Goal: Task Accomplishment & Management: Manage account settings

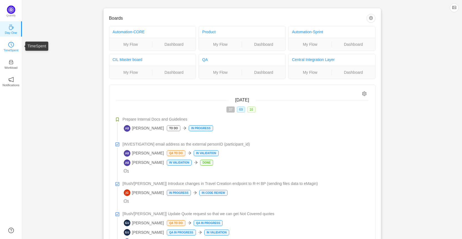
click at [11, 47] on icon "icon: clock-circle" at bounding box center [11, 45] width 6 height 6
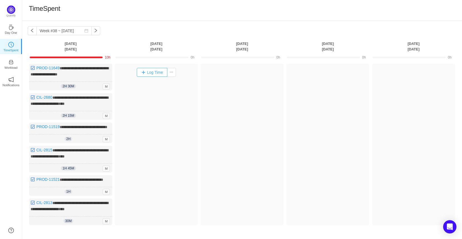
click at [157, 74] on button "Log Time" at bounding box center [152, 72] width 31 height 9
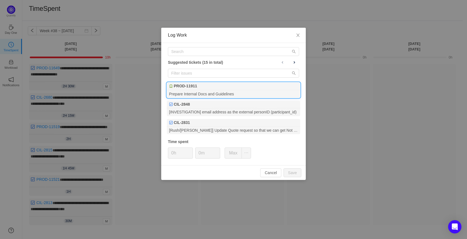
click at [191, 87] on b "PROD-11911" at bounding box center [185, 86] width 23 height 6
type input "1h"
click at [190, 151] on icon "icon: up" at bounding box center [190, 152] width 2 height 2
click at [201, 154] on input "0m" at bounding box center [207, 153] width 24 height 11
click at [199, 155] on input "0m" at bounding box center [207, 153] width 24 height 11
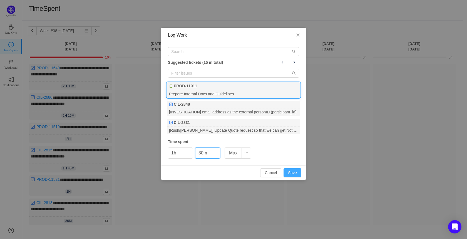
type input "30m"
click at [293, 171] on button "Save" at bounding box center [292, 173] width 18 height 9
type input "0h"
type input "0m"
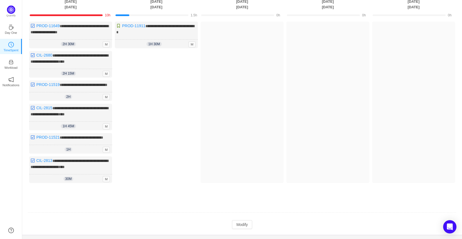
scroll to position [56, 0]
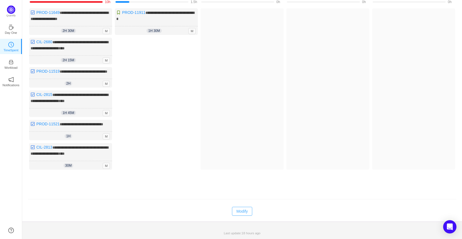
click at [245, 216] on button "Modify" at bounding box center [242, 211] width 20 height 9
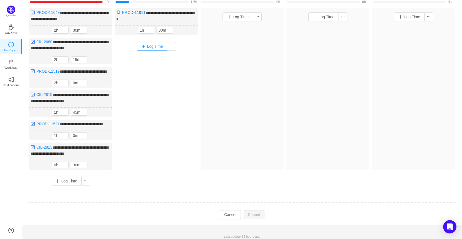
click at [161, 47] on button "Log Time" at bounding box center [152, 46] width 31 height 9
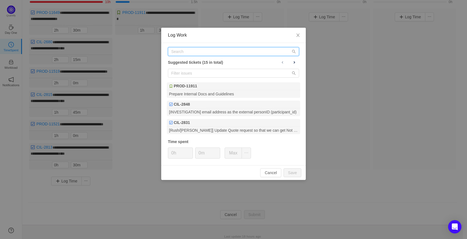
click at [201, 50] on input "text" at bounding box center [233, 51] width 131 height 9
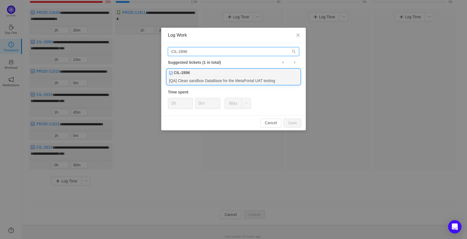
type input "CIL-2896"
click at [211, 78] on div "[QA] Clean sandbox DataBase for the MetaPortal UAT testing" at bounding box center [233, 80] width 133 height 7
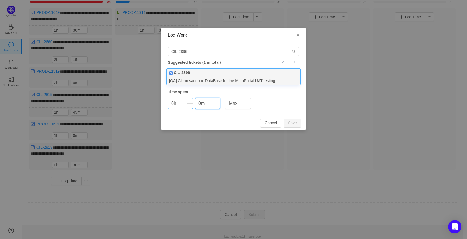
drag, startPoint x: 200, startPoint y: 104, endPoint x: 184, endPoint y: 104, distance: 15.8
click at [184, 104] on div "0h 0m Max" at bounding box center [209, 103] width 83 height 11
click at [291, 122] on button "Save" at bounding box center [292, 123] width 18 height 9
type input "0m"
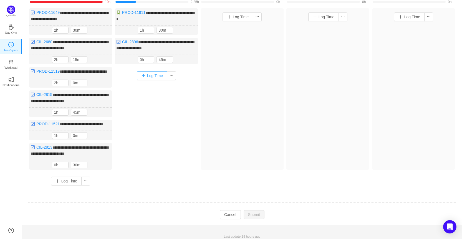
click at [153, 75] on button "Log Time" at bounding box center [152, 75] width 31 height 9
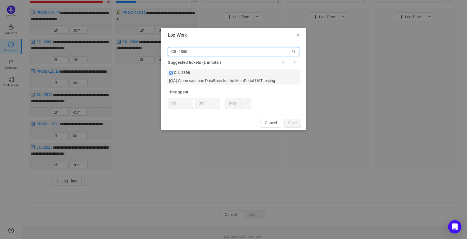
drag, startPoint x: 186, startPoint y: 53, endPoint x: 146, endPoint y: 49, distance: 39.7
click at [146, 49] on div "Log Work CIL-2896 Suggested tickets (1 in total) CIL-2896 [QA] Clean sandbox Da…" at bounding box center [233, 119] width 467 height 239
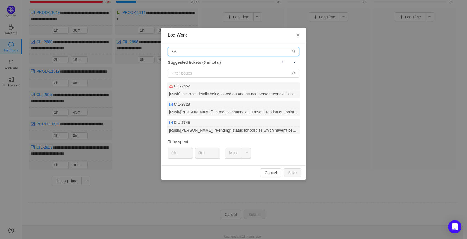
type input "B"
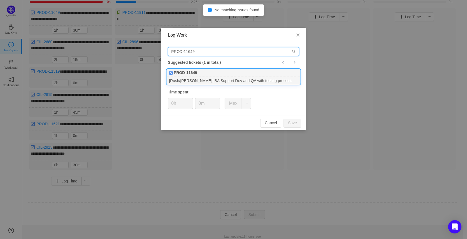
type input "PROD-11649"
click at [231, 79] on div "[Rush/[PERSON_NAME]] BA Support Dev and QA with testing process" at bounding box center [233, 80] width 133 height 7
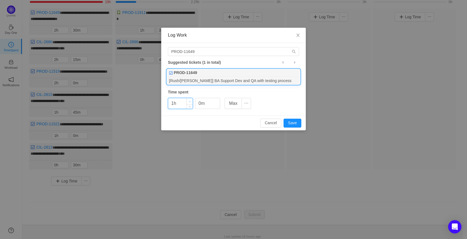
click at [189, 101] on icon "icon: up" at bounding box center [190, 102] width 2 height 2
click at [293, 124] on button "Save" at bounding box center [292, 123] width 18 height 9
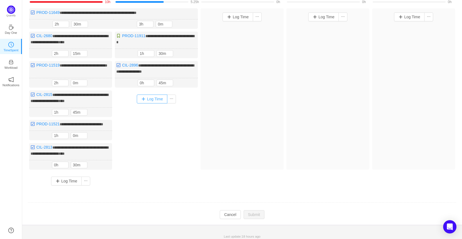
click at [149, 98] on button "Log Time" at bounding box center [152, 99] width 31 height 9
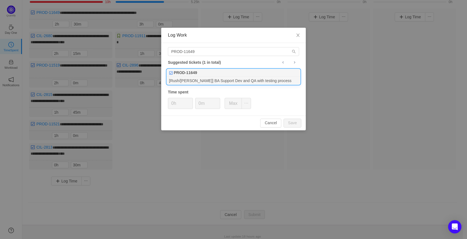
click at [205, 79] on div "[Rush/[PERSON_NAME]] BA Support Dev and QA with testing process" at bounding box center [233, 80] width 133 height 7
click at [190, 101] on icon "icon: up" at bounding box center [190, 102] width 2 height 2
click at [292, 119] on button "Save" at bounding box center [292, 123] width 18 height 9
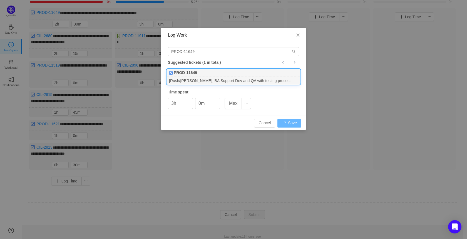
type input "0h"
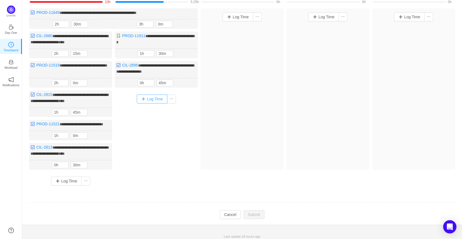
click at [155, 97] on button "Log Time" at bounding box center [152, 99] width 31 height 9
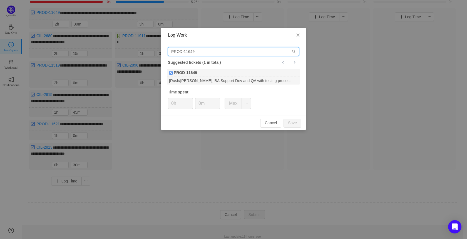
click at [193, 52] on input "PROD-11649" at bounding box center [233, 51] width 131 height 9
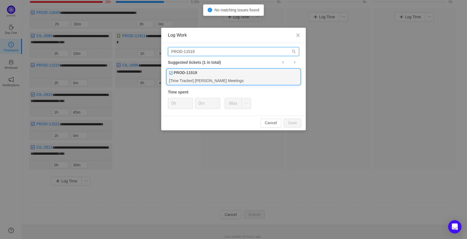
type input "PROD-11519"
click at [225, 78] on div "[Time Tracker] [PERSON_NAME] Meetings" at bounding box center [233, 80] width 133 height 7
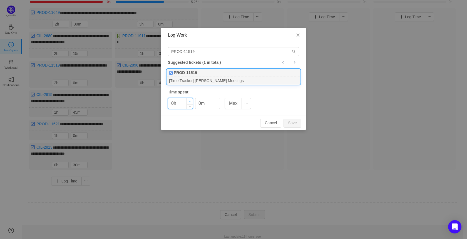
type input "1h"
click at [189, 100] on span "Increase Value" at bounding box center [190, 101] width 6 height 6
click at [198, 104] on input "0m" at bounding box center [207, 103] width 24 height 11
type input "30m"
click at [297, 121] on button "Save" at bounding box center [292, 123] width 18 height 9
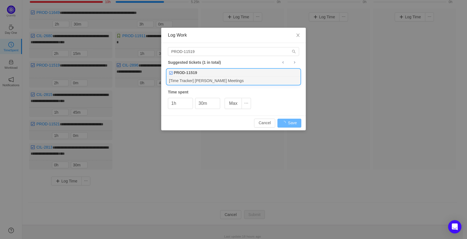
type input "0h"
type input "0m"
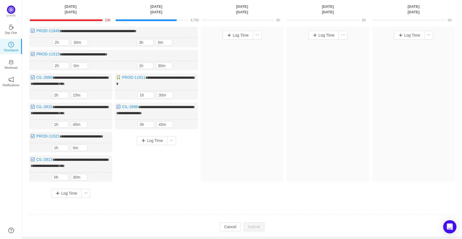
scroll to position [28, 0]
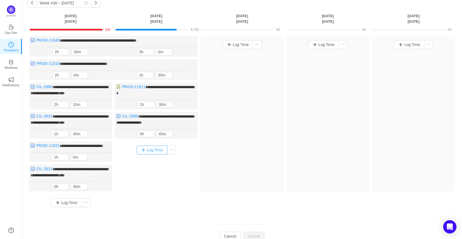
click at [152, 150] on button "Log Time" at bounding box center [152, 150] width 31 height 9
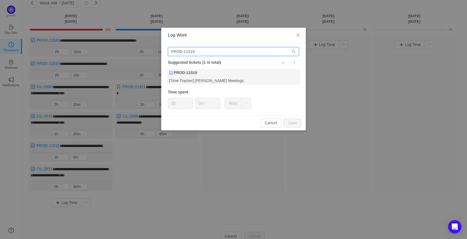
drag, startPoint x: 203, startPoint y: 49, endPoint x: 140, endPoint y: 49, distance: 62.5
click at [140, 49] on div "Log Work PROD-11519 Suggested tickets (1 in total) PROD-11519 [Time Tracker] [P…" at bounding box center [233, 119] width 467 height 239
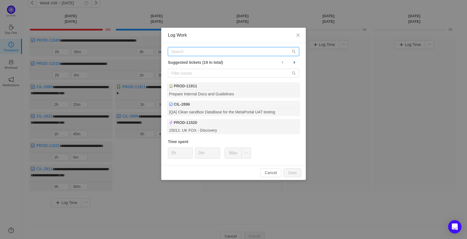
click at [192, 51] on input "text" at bounding box center [233, 51] width 131 height 9
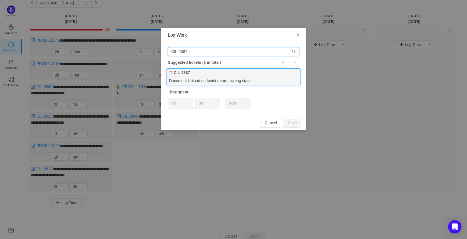
type input "CIL-2867"
click at [194, 77] on div "CIL-2867" at bounding box center [233, 73] width 133 height 8
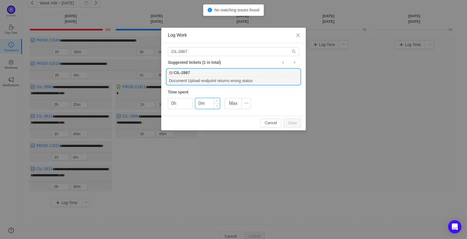
drag, startPoint x: 200, startPoint y: 104, endPoint x: 196, endPoint y: 104, distance: 4.5
click at [196, 104] on input "0m" at bounding box center [207, 103] width 24 height 11
click at [297, 121] on button "Save" at bounding box center [292, 123] width 18 height 9
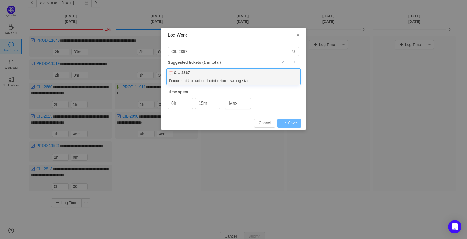
type input "0m"
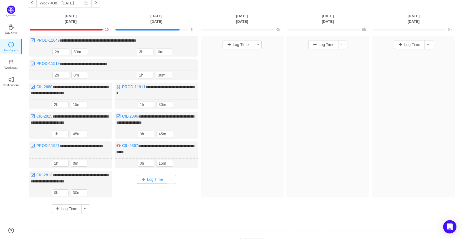
click at [157, 178] on button "Log Time" at bounding box center [152, 179] width 31 height 9
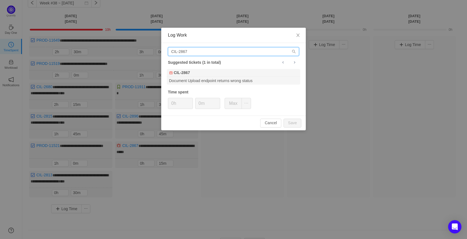
click at [192, 49] on input "CIL-2867" at bounding box center [233, 51] width 131 height 9
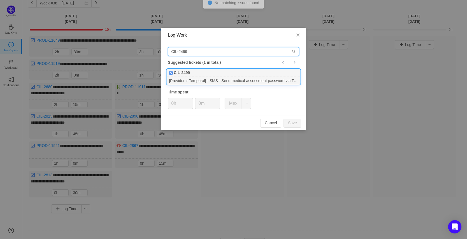
type input "CIL-2499"
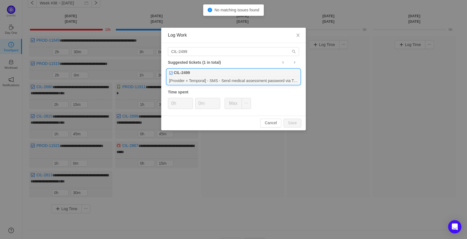
click at [197, 72] on div "CIL-2499" at bounding box center [233, 73] width 133 height 8
click at [197, 104] on input "0m" at bounding box center [207, 103] width 24 height 11
drag, startPoint x: 200, startPoint y: 104, endPoint x: 195, endPoint y: 103, distance: 5.0
click at [195, 103] on input "0m" at bounding box center [207, 103] width 24 height 11
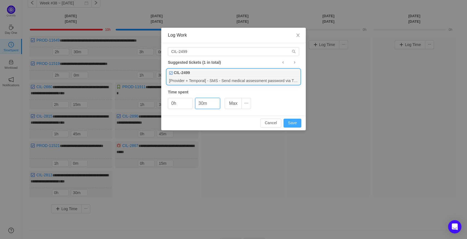
click at [291, 122] on button "Save" at bounding box center [292, 123] width 18 height 9
type input "0m"
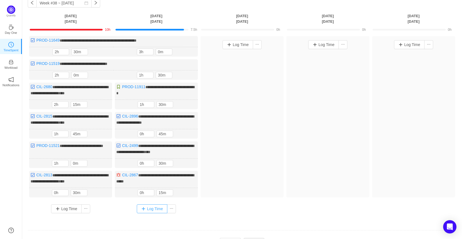
click at [149, 205] on button "Log Time" at bounding box center [152, 209] width 31 height 9
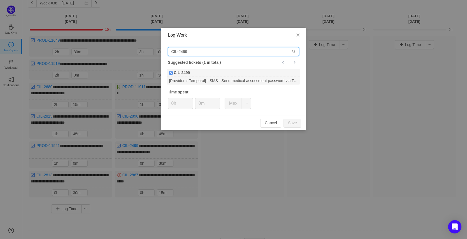
click at [202, 54] on input "CIL-2499" at bounding box center [233, 51] width 131 height 9
type input "CIL-2680"
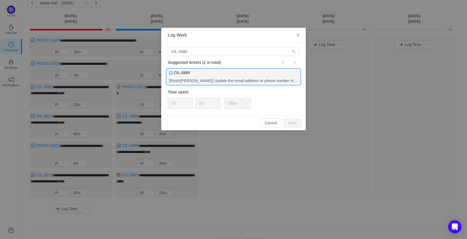
click at [211, 80] on div "[Rush/[PERSON_NAME]] Update the email address or phone number in ABS after Medi…" at bounding box center [233, 80] width 133 height 7
click at [198, 103] on input "0m" at bounding box center [207, 103] width 24 height 11
click at [297, 121] on button "Save" at bounding box center [292, 123] width 18 height 9
type input "0m"
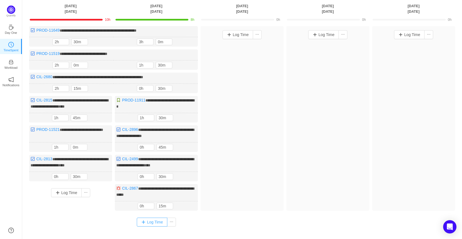
scroll to position [56, 0]
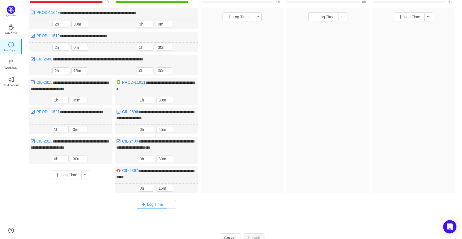
click at [158, 200] on button "Log Time" at bounding box center [152, 204] width 31 height 9
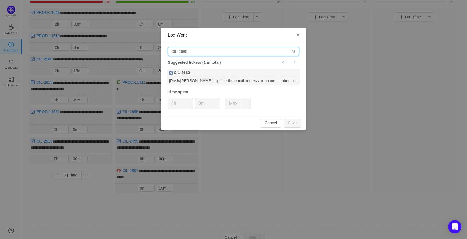
click at [197, 48] on input "CIL-2680" at bounding box center [233, 51] width 131 height 9
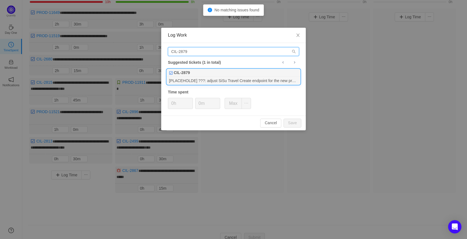
type input "CIL-2879"
click at [214, 82] on div "[PLACEHOLDE] ???: adjust SiSu Travel Create endpoint for the new product config…" at bounding box center [233, 80] width 133 height 7
click at [187, 101] on span "Increase Value" at bounding box center [190, 101] width 6 height 6
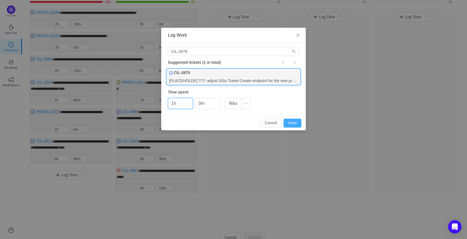
click at [294, 122] on button "Save" at bounding box center [292, 123] width 18 height 9
type input "0h"
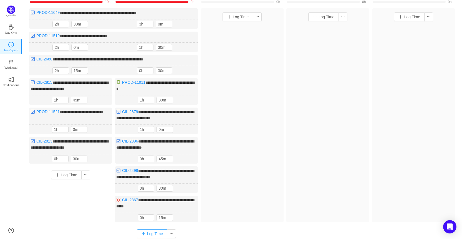
drag, startPoint x: 147, startPoint y: 230, endPoint x: 145, endPoint y: 226, distance: 5.0
click at [147, 230] on button "Log Time" at bounding box center [152, 234] width 31 height 9
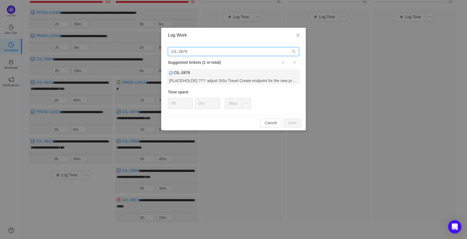
drag, startPoint x: 196, startPoint y: 51, endPoint x: 139, endPoint y: 49, distance: 56.4
click at [139, 49] on div "Log Work CIL-2879 Suggested tickets (1 in total) CIL-2879 [PLACEHOLDE] ???: adj…" at bounding box center [233, 119] width 467 height 239
paste input "31"
type input "CIL-2831"
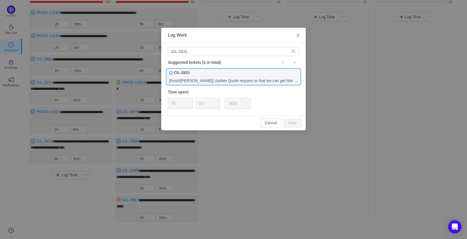
click at [206, 79] on div "[Rush/[PERSON_NAME]] Update Quote request so that we can get Not Covered quotes" at bounding box center [233, 80] width 133 height 7
click at [197, 104] on input "0m" at bounding box center [207, 103] width 24 height 11
click at [297, 122] on button "Save" at bounding box center [292, 123] width 18 height 9
type input "0m"
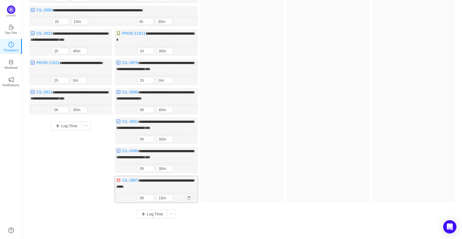
scroll to position [111, 0]
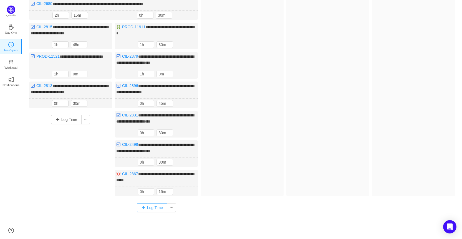
click at [158, 204] on button "Log Time" at bounding box center [152, 208] width 31 height 9
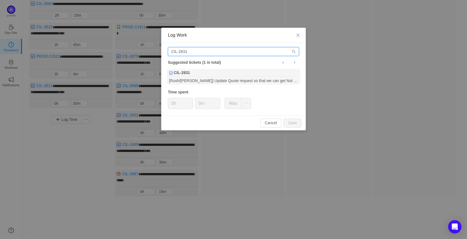
drag, startPoint x: 192, startPoint y: 51, endPoint x: 133, endPoint y: 48, distance: 59.3
click at [133, 48] on div "Log Work CIL-2831 Suggested tickets (1 in total) CIL-2831 [Rush/[PERSON_NAME]] …" at bounding box center [233, 119] width 467 height 239
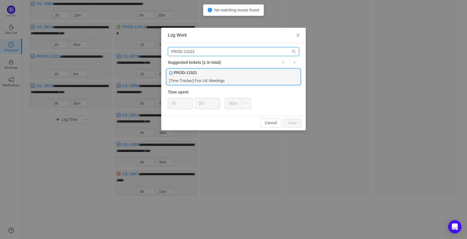
type input "PROD-11521"
click at [224, 84] on div "[Time Tracker] Fox UK Meetings" at bounding box center [233, 80] width 133 height 7
type input "1h"
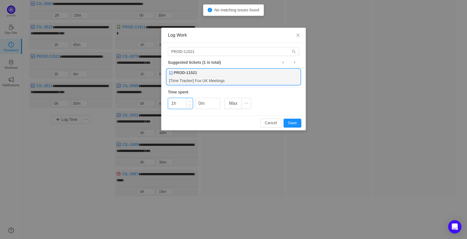
click at [189, 101] on icon "icon: up" at bounding box center [190, 102] width 2 height 2
click at [199, 104] on input "0m" at bounding box center [207, 103] width 24 height 11
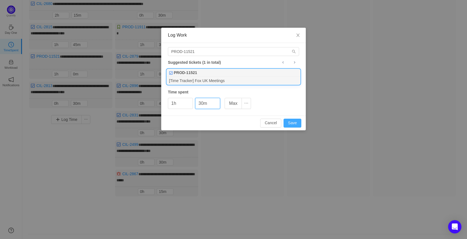
type input "30m"
click at [296, 121] on button "Save" at bounding box center [292, 123] width 18 height 9
type input "0h"
type input "0m"
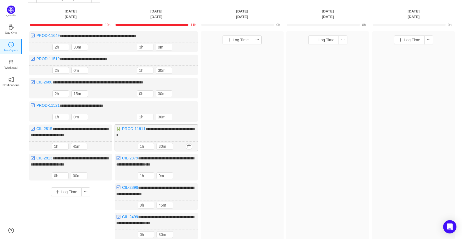
scroll to position [0, 0]
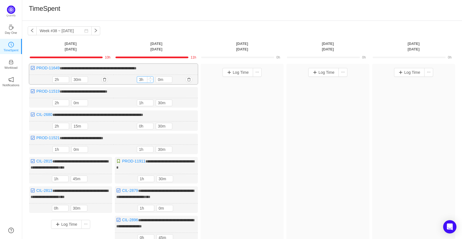
type input "2h"
click at [150, 81] on icon "icon: down" at bounding box center [151, 81] width 2 height 2
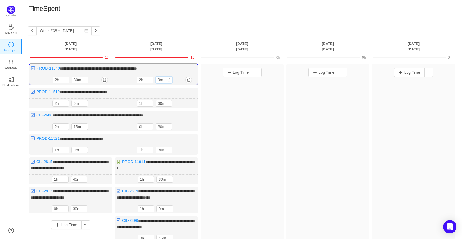
click at [158, 80] on input "0m" at bounding box center [164, 80] width 16 height 6
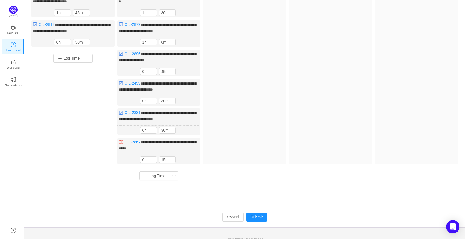
scroll to position [168, 0]
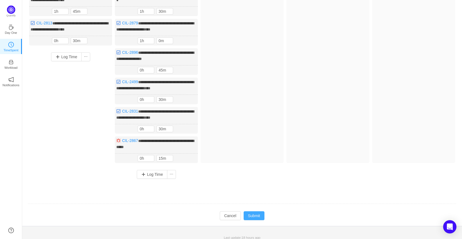
type input "30m"
click at [256, 213] on button "Submit" at bounding box center [254, 216] width 21 height 9
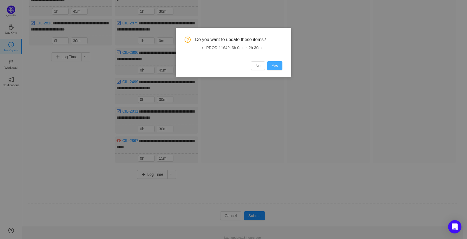
click at [273, 64] on button "Yes" at bounding box center [274, 65] width 15 height 9
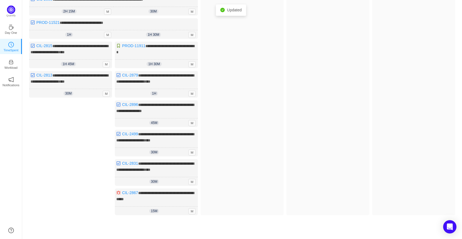
scroll to position [167, 0]
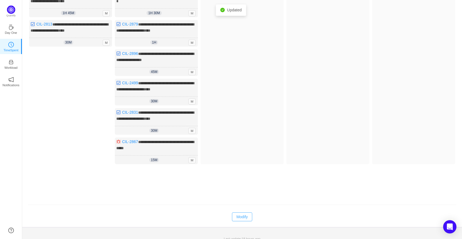
click at [241, 214] on button "Modify" at bounding box center [242, 217] width 20 height 9
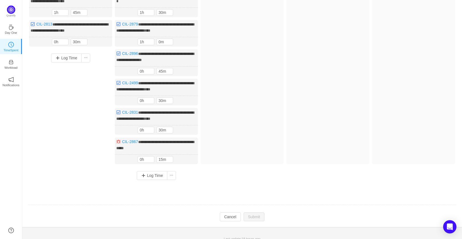
scroll to position [0, 0]
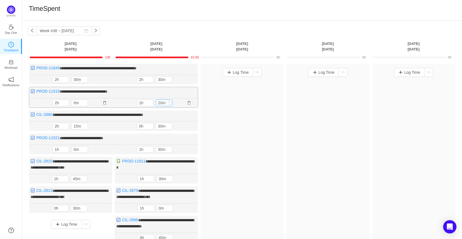
click at [170, 104] on icon "icon: down" at bounding box center [170, 104] width 2 height 2
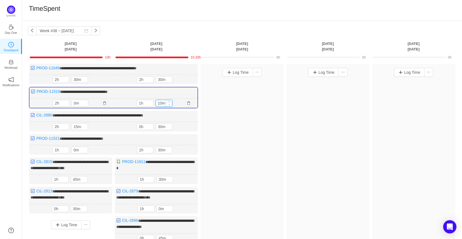
click at [170, 104] on icon "icon: down" at bounding box center [169, 105] width 2 height 2
type input "0m"
click at [170, 104] on icon "icon: down" at bounding box center [169, 105] width 2 height 2
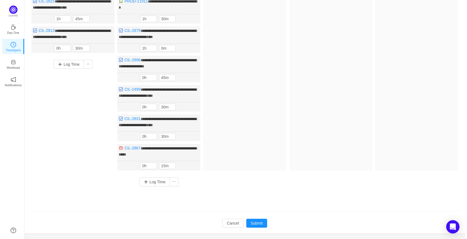
scroll to position [167, 0]
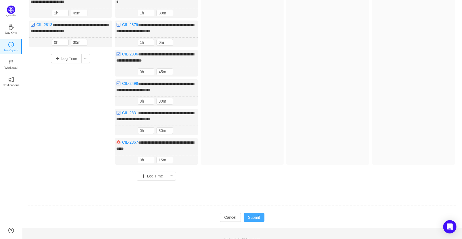
click at [254, 213] on button "Submit" at bounding box center [254, 217] width 21 height 9
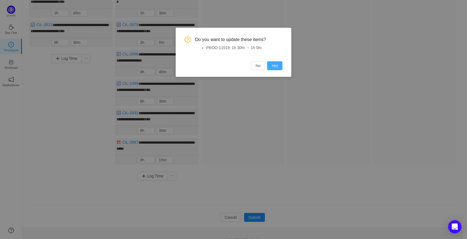
click at [276, 66] on button "Yes" at bounding box center [274, 65] width 15 height 9
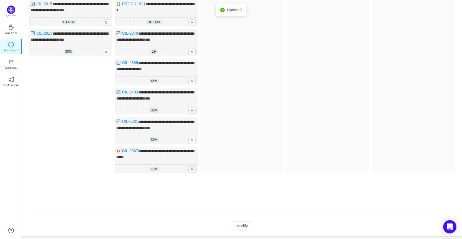
scroll to position [168, 0]
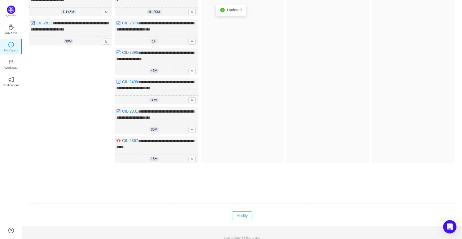
click at [244, 212] on button "Modify" at bounding box center [242, 216] width 20 height 9
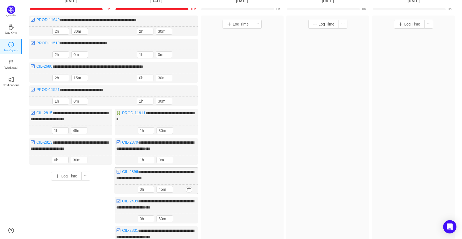
scroll to position [57, 0]
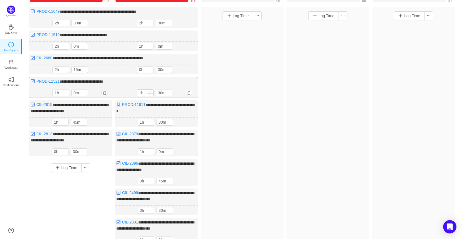
type input "2h"
click at [149, 91] on span "Increase Value" at bounding box center [150, 92] width 6 height 4
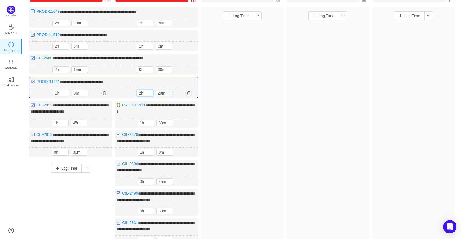
click at [171, 95] on span "Decrease Value" at bounding box center [169, 95] width 6 height 4
click at [171, 94] on span "Decrease Value" at bounding box center [169, 95] width 6 height 4
type input "0m"
click at [171, 94] on span "Decrease Value" at bounding box center [169, 95] width 6 height 4
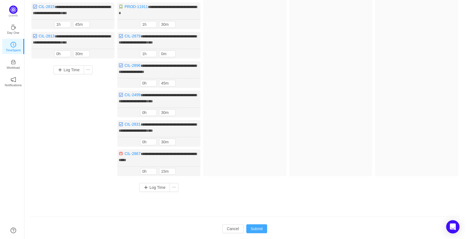
scroll to position [168, 0]
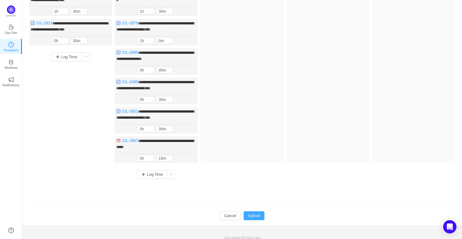
click at [258, 212] on button "Submit" at bounding box center [254, 216] width 21 height 9
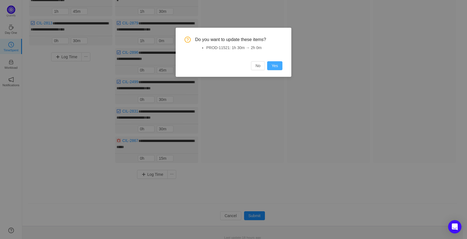
click at [276, 66] on button "Yes" at bounding box center [274, 65] width 15 height 9
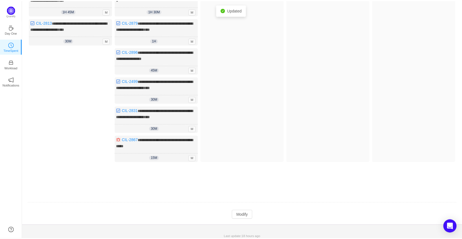
scroll to position [168, 0]
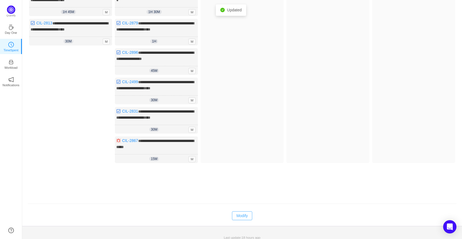
click at [245, 213] on button "Modify" at bounding box center [242, 216] width 20 height 9
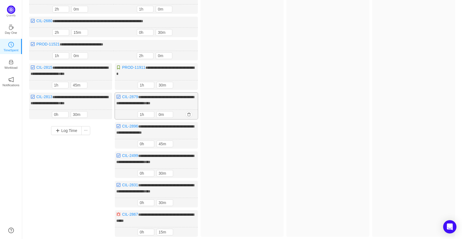
scroll to position [57, 0]
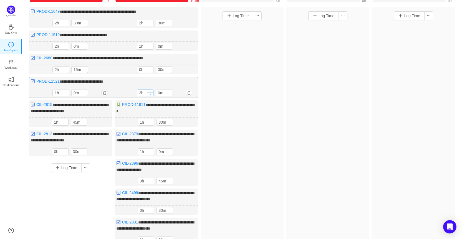
type input "1h"
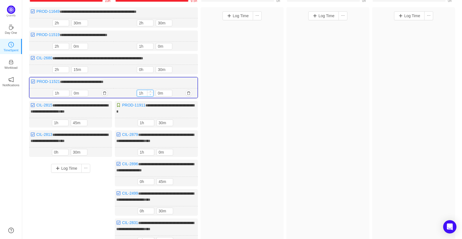
click at [150, 94] on icon "icon: down" at bounding box center [150, 95] width 2 height 2
click at [170, 91] on icon "icon: up" at bounding box center [169, 92] width 2 height 2
type input "30m"
click at [170, 91] on icon "icon: up" at bounding box center [169, 92] width 2 height 2
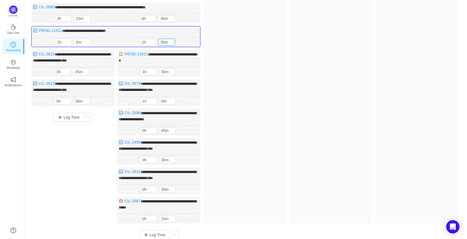
scroll to position [168, 0]
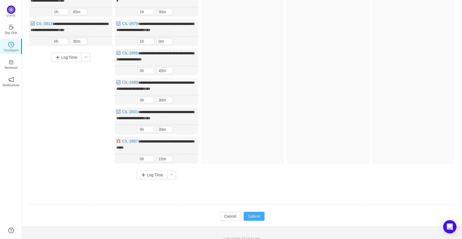
click at [260, 212] on button "Submit" at bounding box center [254, 216] width 21 height 9
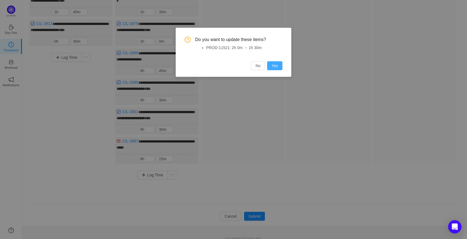
click at [277, 65] on button "Yes" at bounding box center [274, 65] width 15 height 9
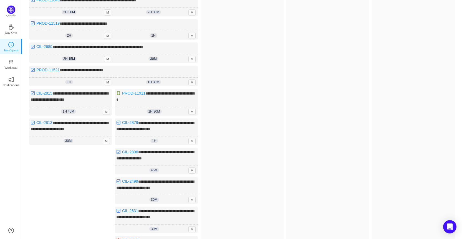
scroll to position [111, 0]
